Goal: Task Accomplishment & Management: Use online tool/utility

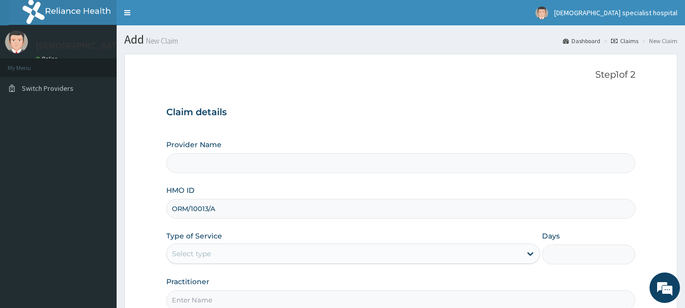
click at [56, 12] on img at bounding box center [72, 12] width 126 height 25
